Goal: Navigation & Orientation: Find specific page/section

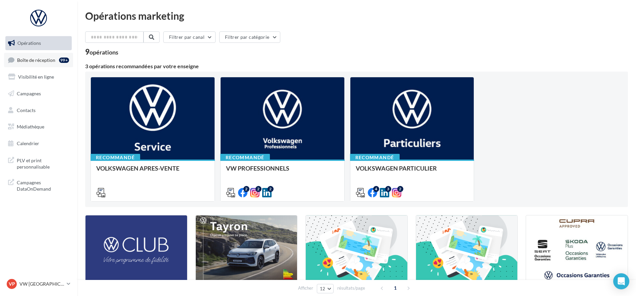
click at [42, 62] on span "Boîte de réception" at bounding box center [36, 60] width 38 height 6
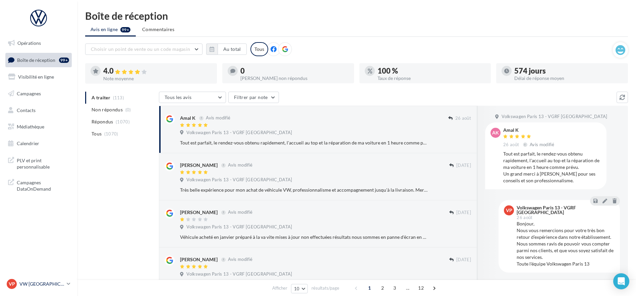
click at [32, 281] on p "VW [GEOGRAPHIC_DATA] 13" at bounding box center [41, 284] width 45 height 7
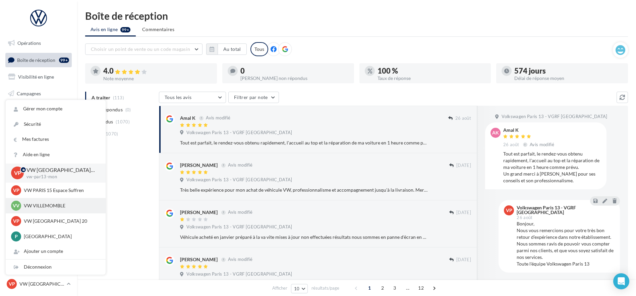
click at [45, 205] on p "VW VILLEMOMBLE" at bounding box center [61, 206] width 74 height 7
